Goal: Task Accomplishment & Management: Complete application form

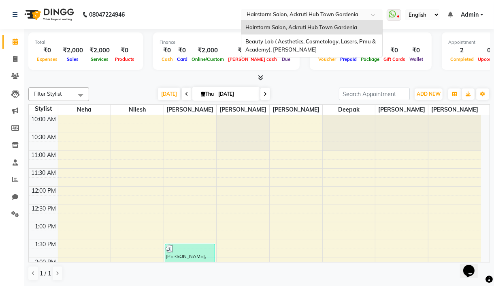
click at [252, 13] on input "text" at bounding box center [304, 15] width 118 height 8
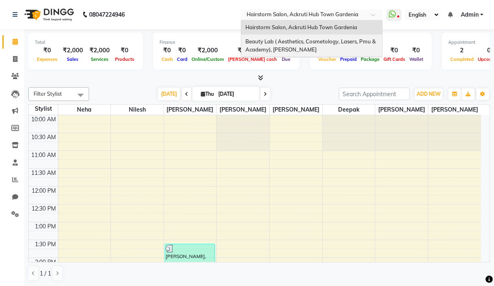
click at [264, 47] on span "Beauty Lab ( Aesthetics, Cosmetology, Lasers, Pmu & Academy), Mira Bhayandar" at bounding box center [312, 45] width 132 height 15
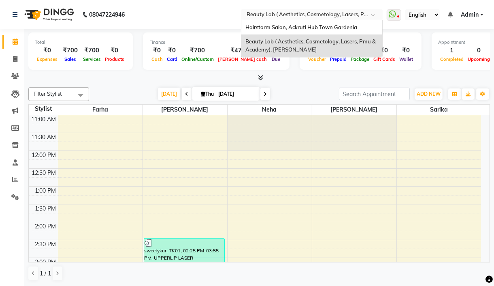
click at [259, 13] on input "text" at bounding box center [304, 15] width 118 height 8
click at [259, 24] on span "Hairstorm Salon, Ackruti Hub Town Gardenia" at bounding box center [302, 27] width 112 height 6
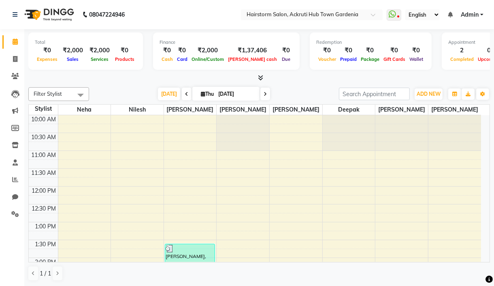
click at [261, 77] on icon at bounding box center [261, 78] width 5 height 6
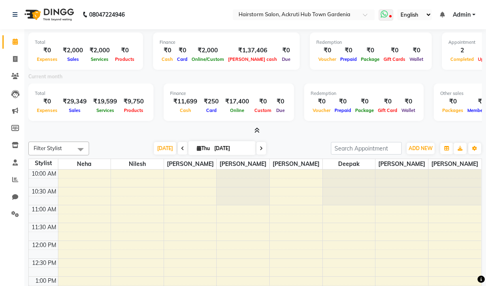
click at [387, 11] on icon at bounding box center [384, 14] width 7 height 8
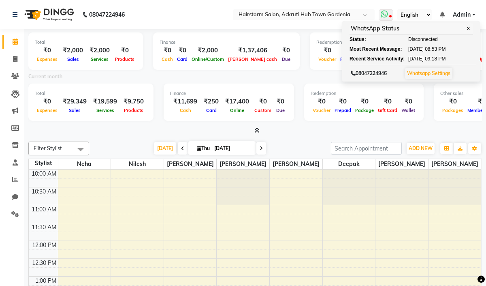
click at [385, 17] on icon at bounding box center [384, 14] width 7 height 8
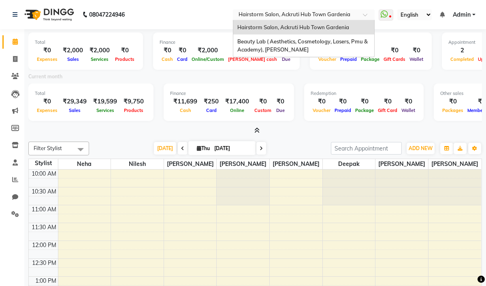
click at [321, 17] on input "text" at bounding box center [296, 15] width 118 height 8
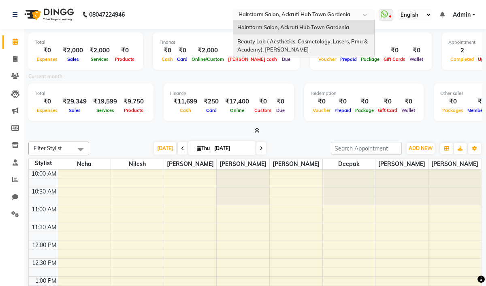
click at [321, 43] on span "Beauty Lab ( Aesthetics, Cosmetology, Lasers, Pmu & Academy), Mira Bhayandar" at bounding box center [303, 45] width 132 height 15
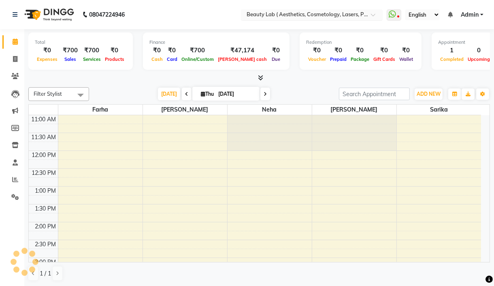
click at [318, 13] on input "text" at bounding box center [304, 15] width 118 height 8
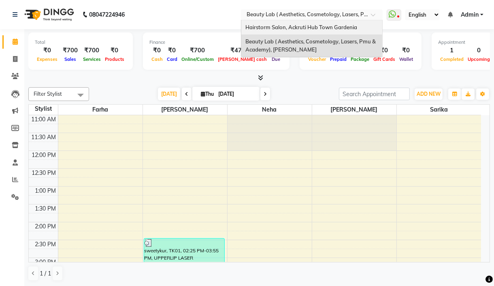
click at [314, 25] on span "Hairstorm Salon, Ackruti Hub Town Gardenia" at bounding box center [302, 27] width 112 height 6
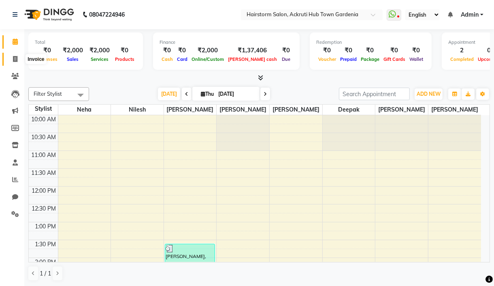
click at [13, 59] on icon at bounding box center [15, 59] width 4 height 6
select select "279"
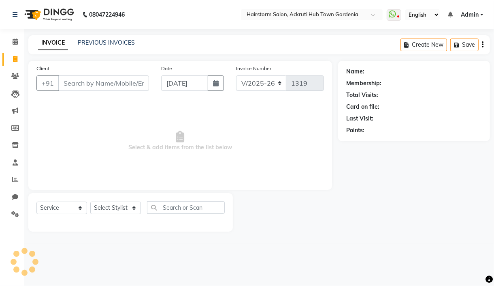
click at [84, 80] on input "Client" at bounding box center [103, 82] width 91 height 15
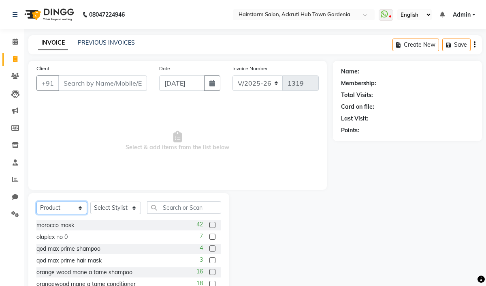
drag, startPoint x: 77, startPoint y: 210, endPoint x: 77, endPoint y: 203, distance: 6.5
click at [77, 210] on select "Select Service Product Membership Package Voucher Prepaid Gift Card" at bounding box center [61, 207] width 51 height 13
select select "service"
click at [36, 202] on select "Select Service Product Membership Package Voucher Prepaid Gift Card" at bounding box center [61, 207] width 51 height 13
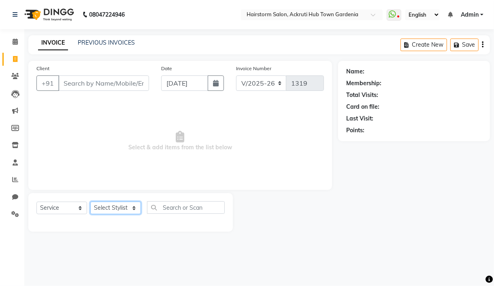
click at [115, 203] on select "Select Stylist [PERSON_NAME] deepak [PERSON_NAME] Neha [PERSON_NAME] [PERSON_NA…" at bounding box center [115, 207] width 51 height 13
select select "59938"
click at [90, 202] on select "Select Stylist [PERSON_NAME] deepak [PERSON_NAME] Neha [PERSON_NAME] [PERSON_NA…" at bounding box center [115, 207] width 51 height 13
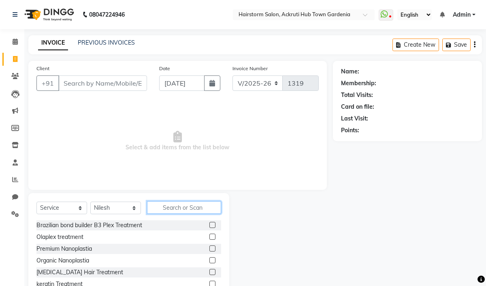
click at [171, 212] on input "text" at bounding box center [184, 207] width 74 height 13
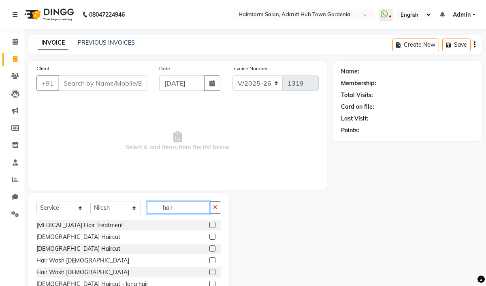
type input "hair"
click at [209, 235] on label at bounding box center [212, 236] width 6 height 6
click at [209, 235] on input "checkbox" at bounding box center [211, 236] width 5 height 5
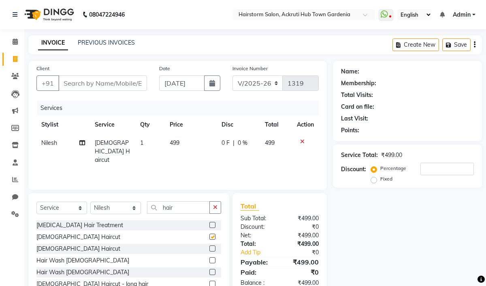
checkbox input "false"
click at [183, 141] on td "499" at bounding box center [191, 151] width 52 height 35
select select "59938"
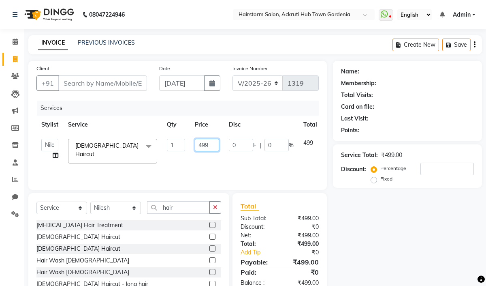
click at [214, 145] on input "499" at bounding box center [207, 145] width 24 height 13
type input "4"
type input "600"
click at [165, 164] on div "Services Stylist Service Qty Price Disc Total Action [PERSON_NAME] deepak [PERS…" at bounding box center [177, 140] width 282 height 81
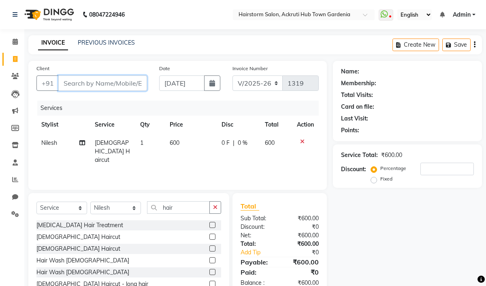
click at [88, 83] on input "Client" at bounding box center [102, 82] width 89 height 15
type input "9"
type input "0"
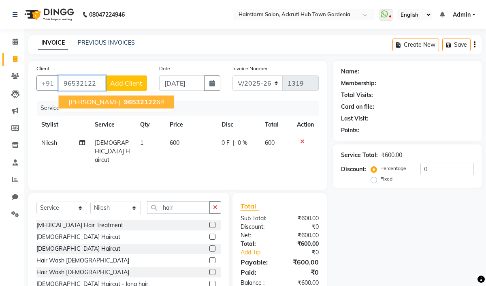
click at [100, 102] on span "[PERSON_NAME]" at bounding box center [94, 102] width 52 height 8
type input "9653212264"
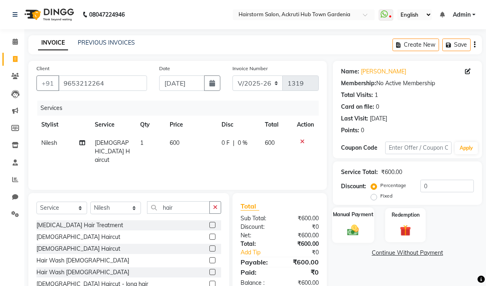
click at [353, 238] on div "Manual Payment" at bounding box center [353, 225] width 42 height 36
click at [365, 60] on main "INVOICE PREVIOUS INVOICES Create New Save Client [PHONE_NUMBER] Date [DATE] Inv…" at bounding box center [255, 179] width 462 height 289
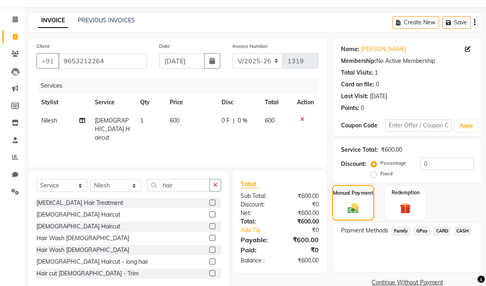
scroll to position [39, 0]
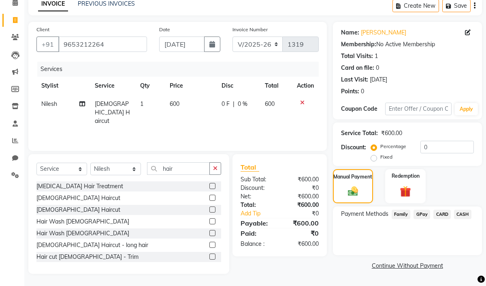
click at [422, 214] on span "GPay" at bounding box center [422, 213] width 17 height 9
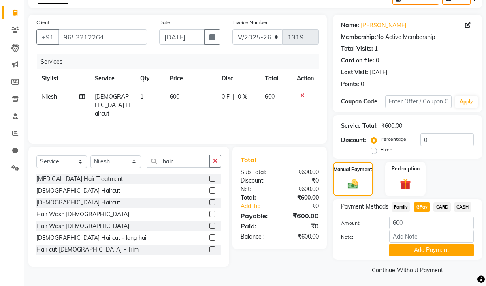
scroll to position [49, 0]
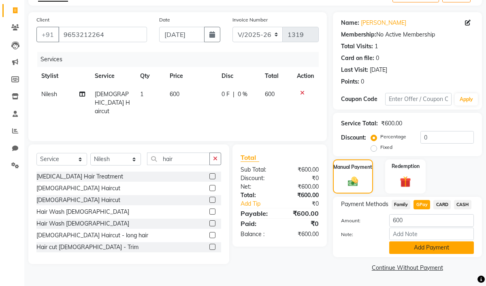
click at [449, 248] on button "Add Payment" at bounding box center [431, 247] width 85 height 13
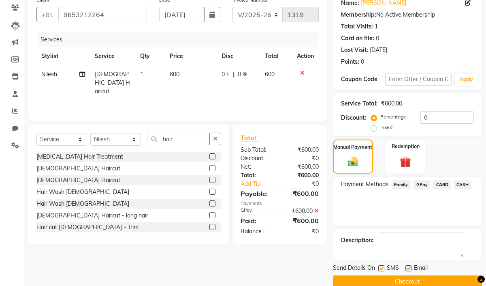
scroll to position [82, 0]
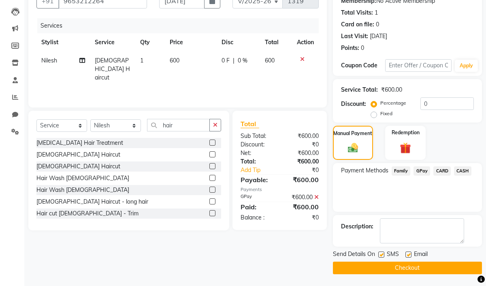
click at [409, 253] on label at bounding box center [409, 254] width 6 height 6
click at [409, 253] on input "checkbox" at bounding box center [408, 254] width 5 height 5
checkbox input "false"
click at [404, 268] on button "Checkout" at bounding box center [407, 267] width 149 height 13
